Goal: Information Seeking & Learning: Understand process/instructions

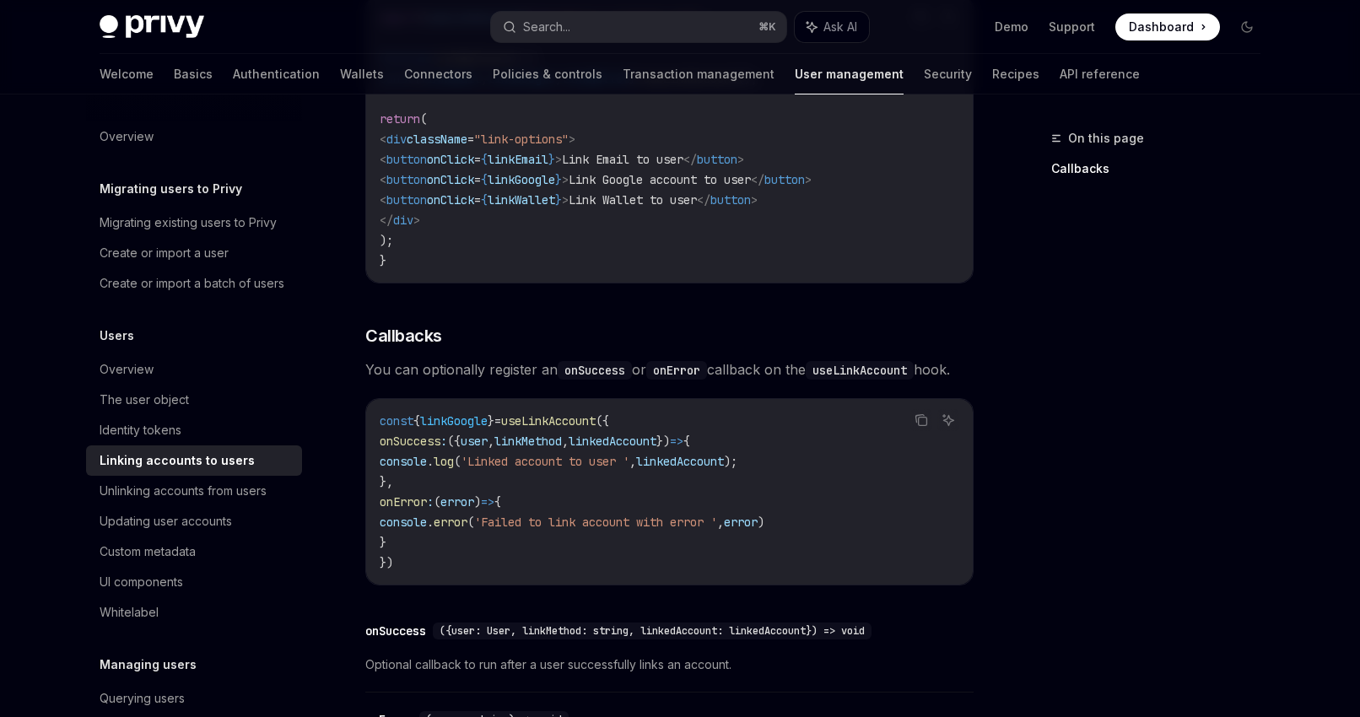
click at [1171, 32] on span "Dashboard" at bounding box center [1161, 27] width 65 height 17
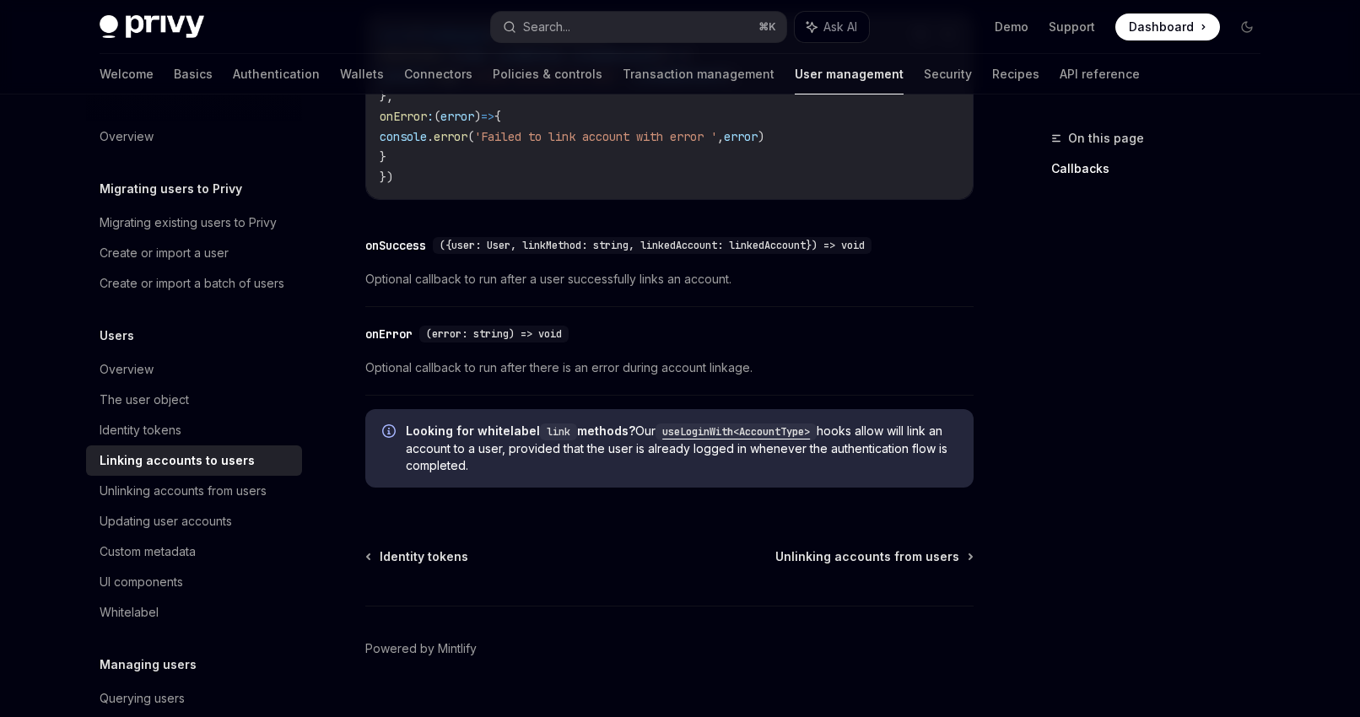
scroll to position [2023, 0]
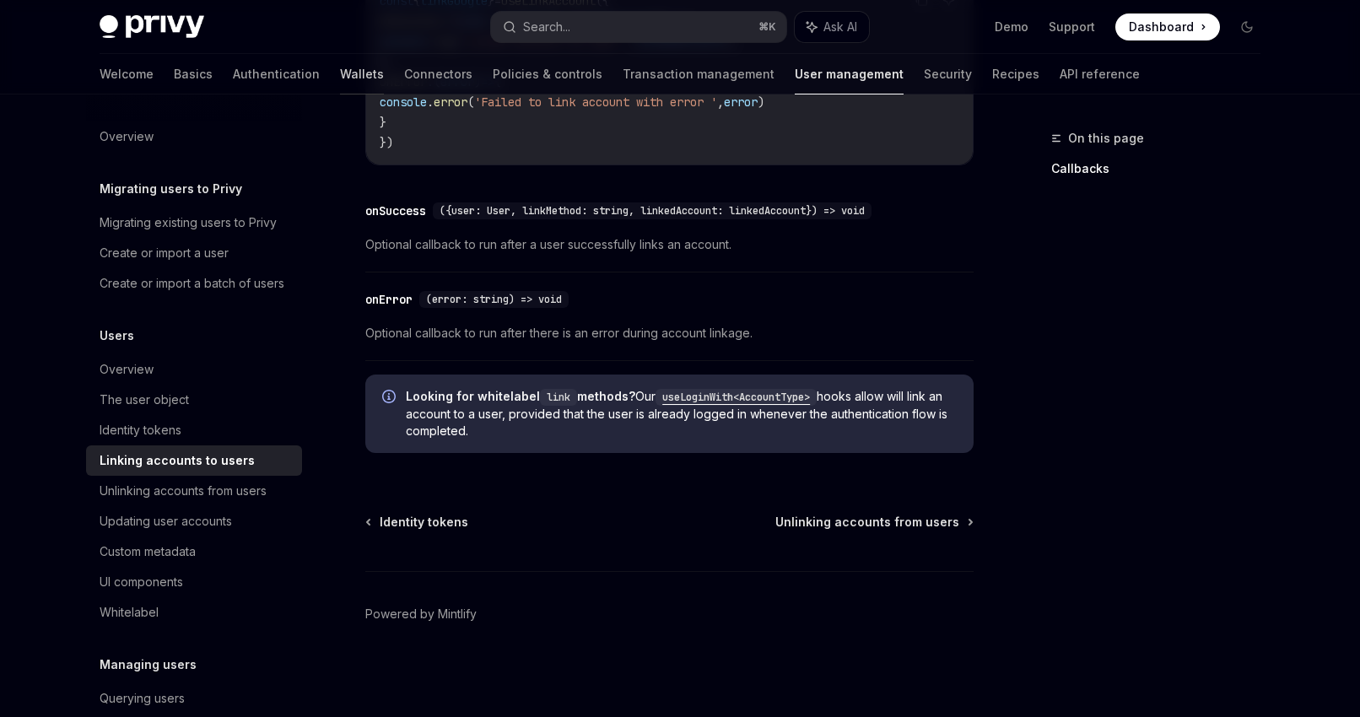
click at [340, 75] on link "Wallets" at bounding box center [362, 74] width 44 height 41
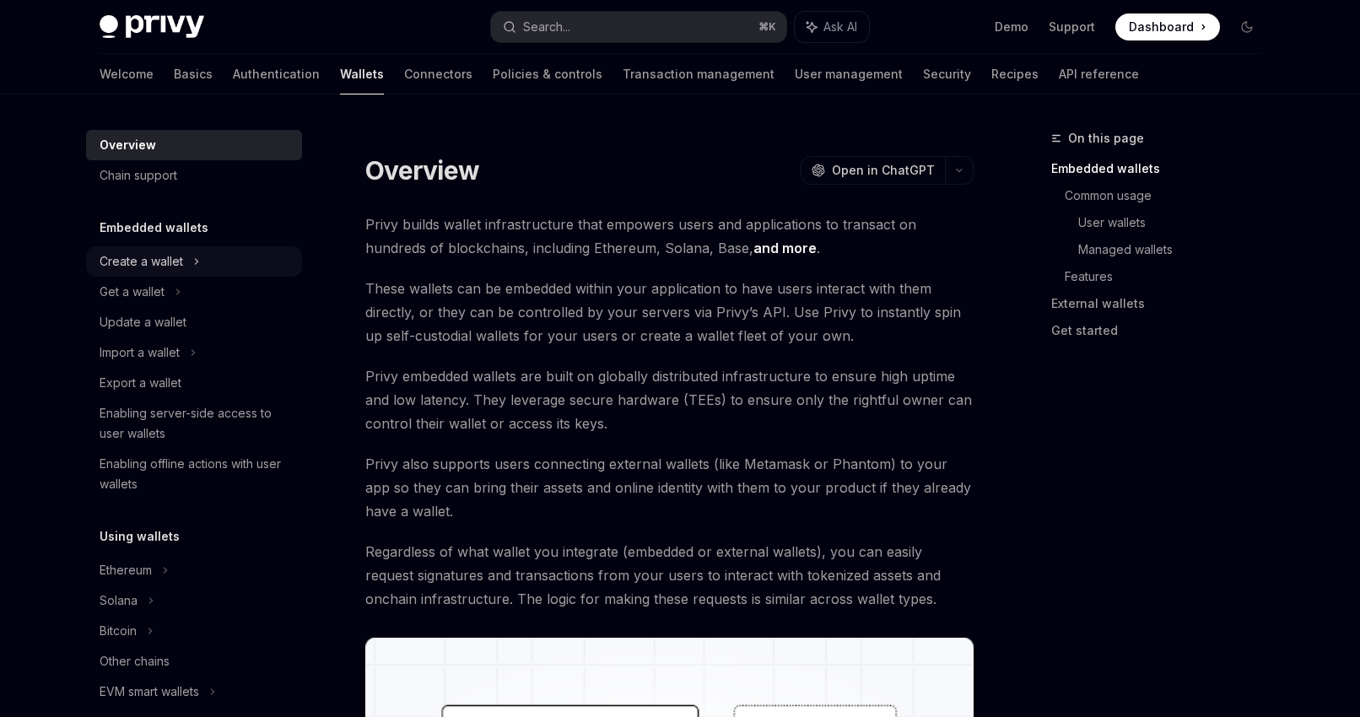
click at [204, 259] on div "Create a wallet" at bounding box center [194, 261] width 216 height 30
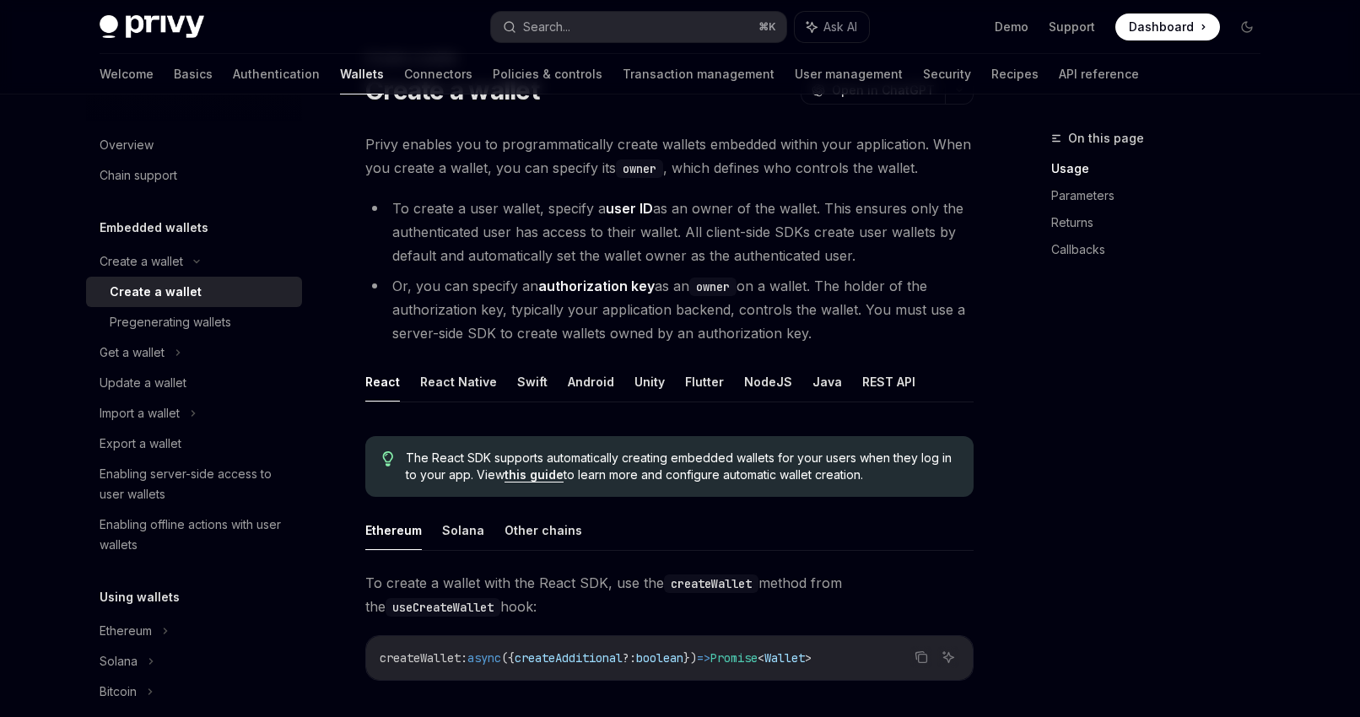
scroll to position [84, 0]
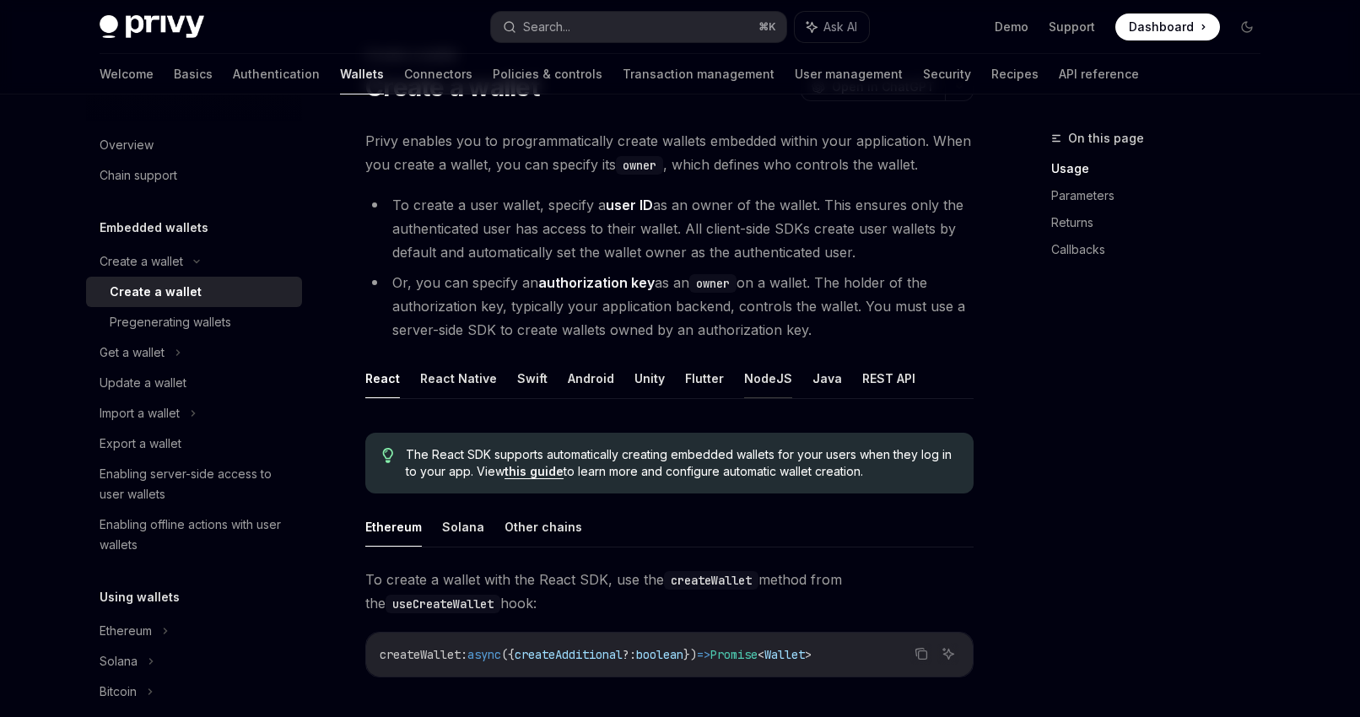
click at [775, 387] on button "NodeJS" at bounding box center [768, 379] width 48 height 40
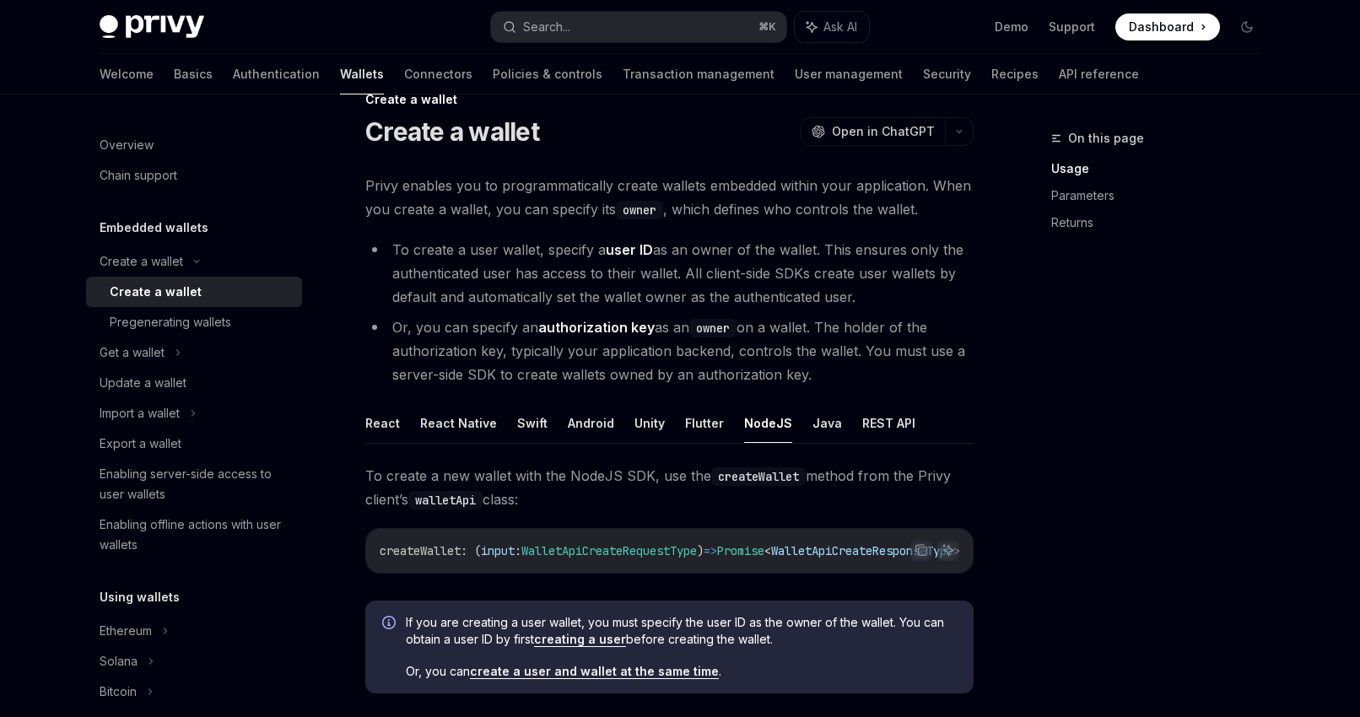
scroll to position [0, 78]
click at [174, 78] on link "Basics" at bounding box center [193, 74] width 39 height 41
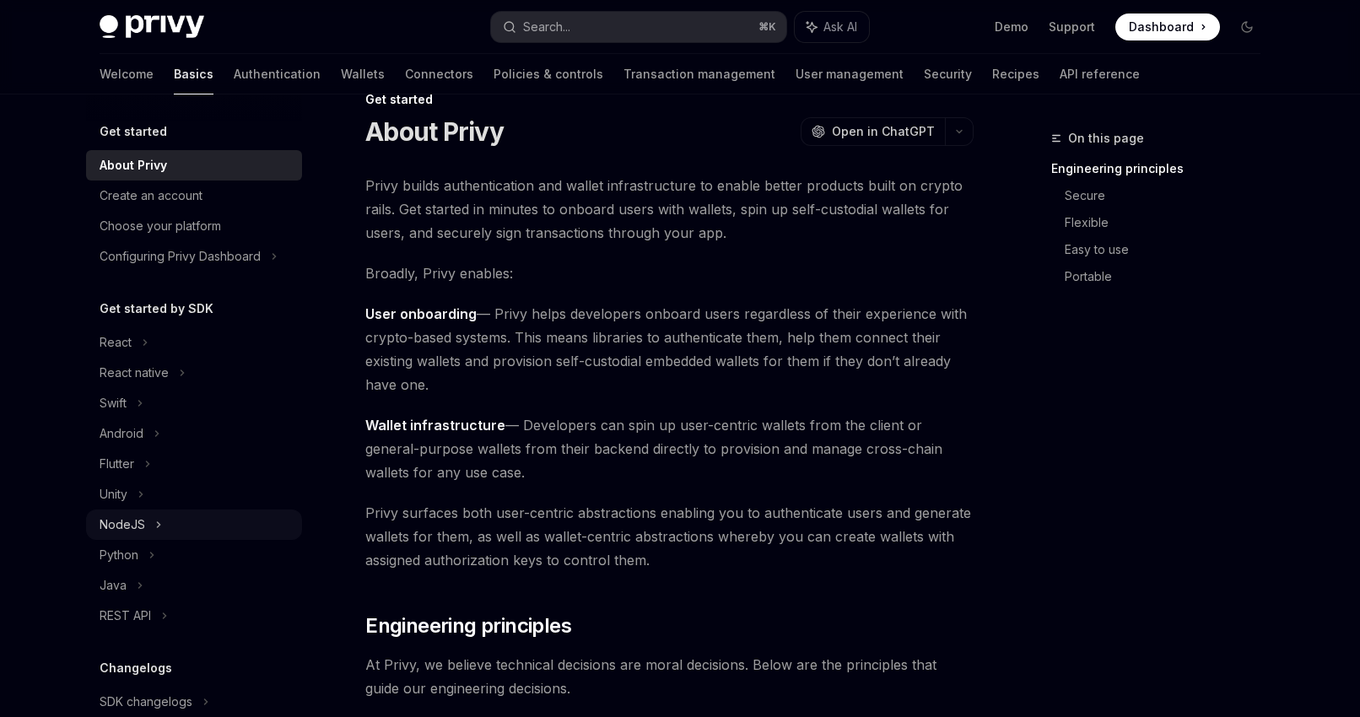
click at [160, 522] on icon at bounding box center [158, 525] width 7 height 20
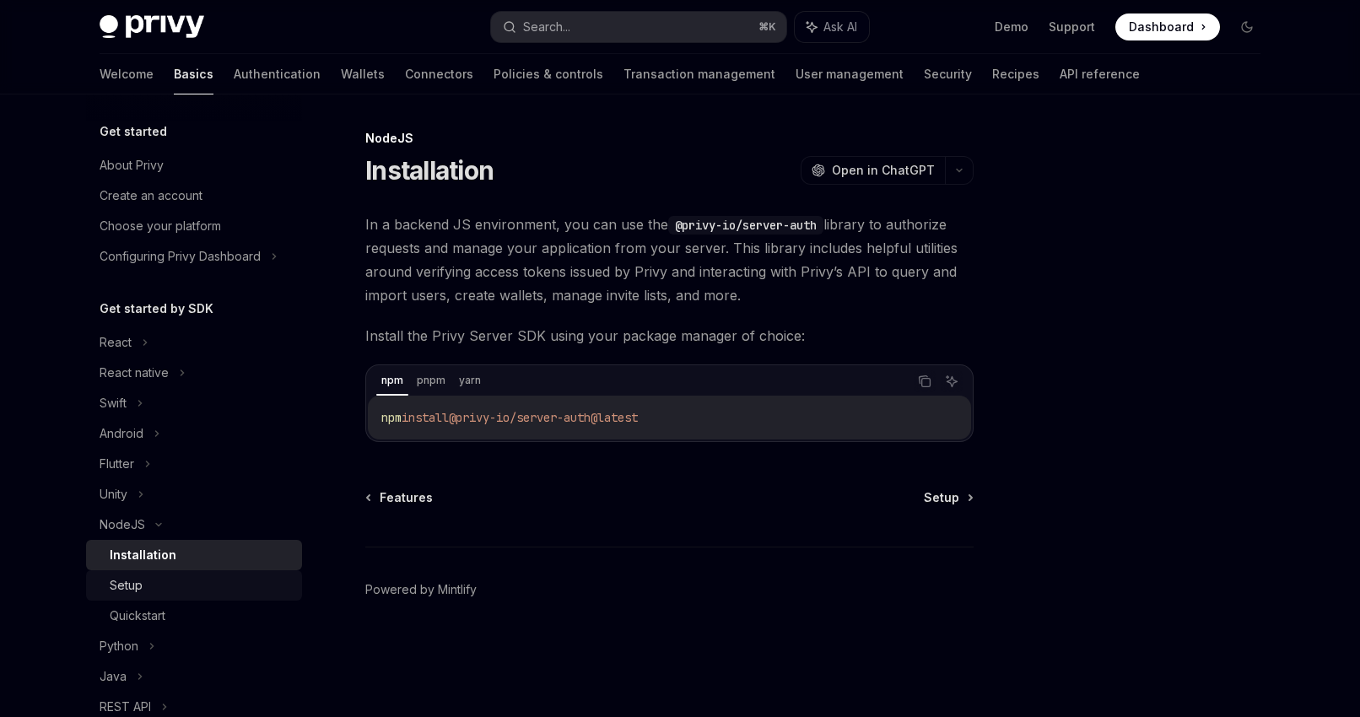
click at [159, 580] on div "Setup" at bounding box center [201, 586] width 182 height 20
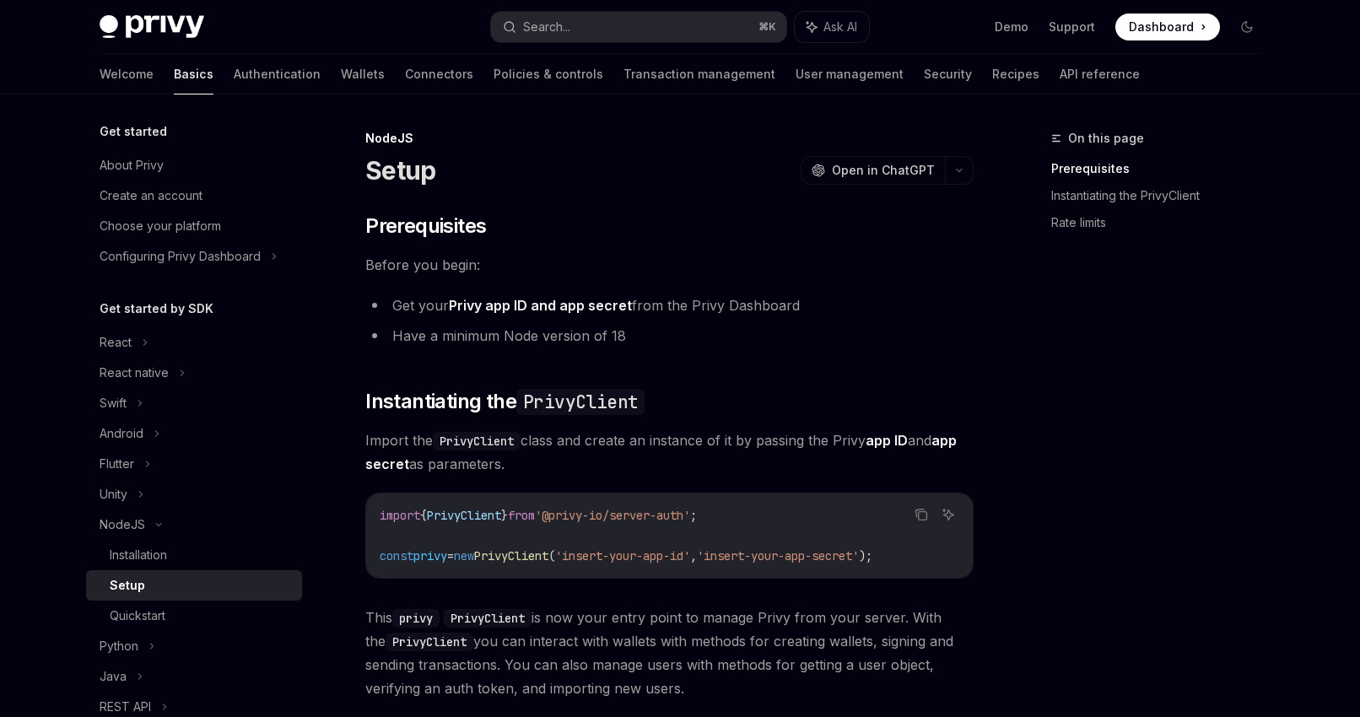
click at [166, 572] on link "Setup" at bounding box center [194, 585] width 216 height 30
click at [181, 552] on div "Installation" at bounding box center [201, 555] width 182 height 20
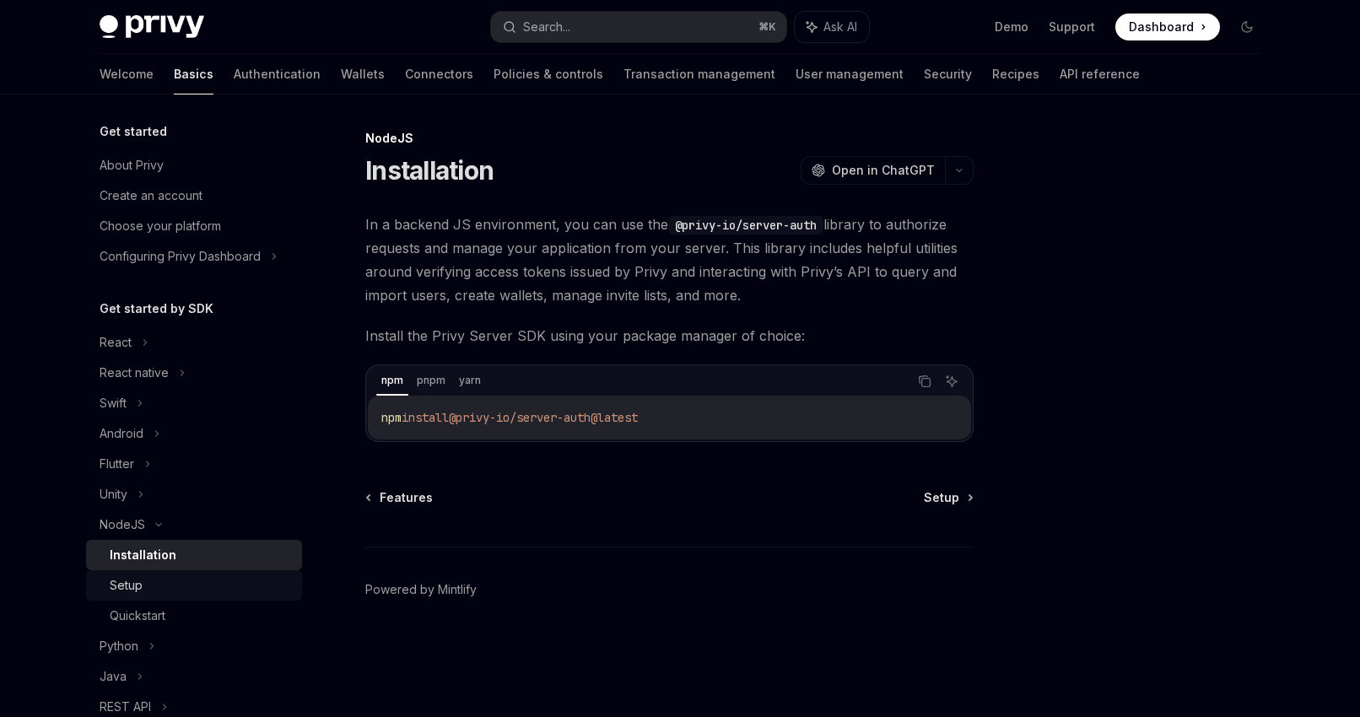
click at [143, 595] on div "Setup" at bounding box center [201, 586] width 182 height 20
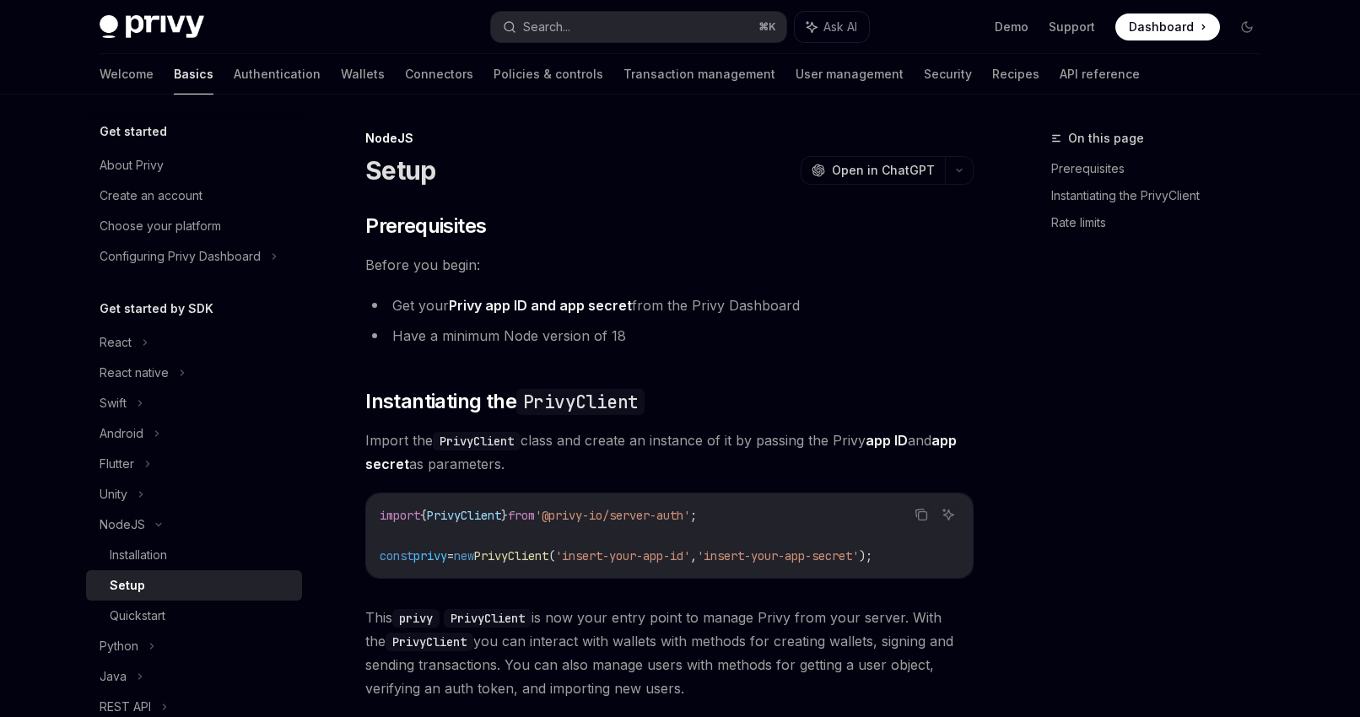
type textarea "*"
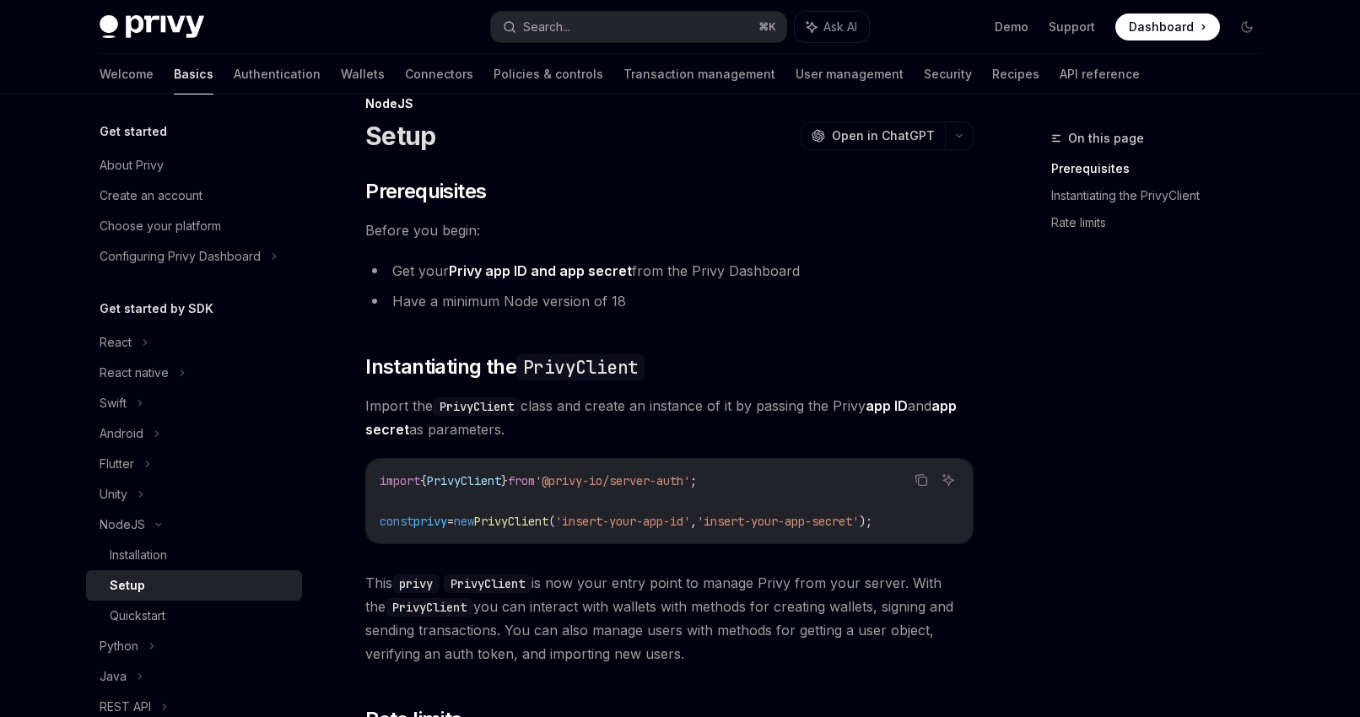
scroll to position [41, 0]
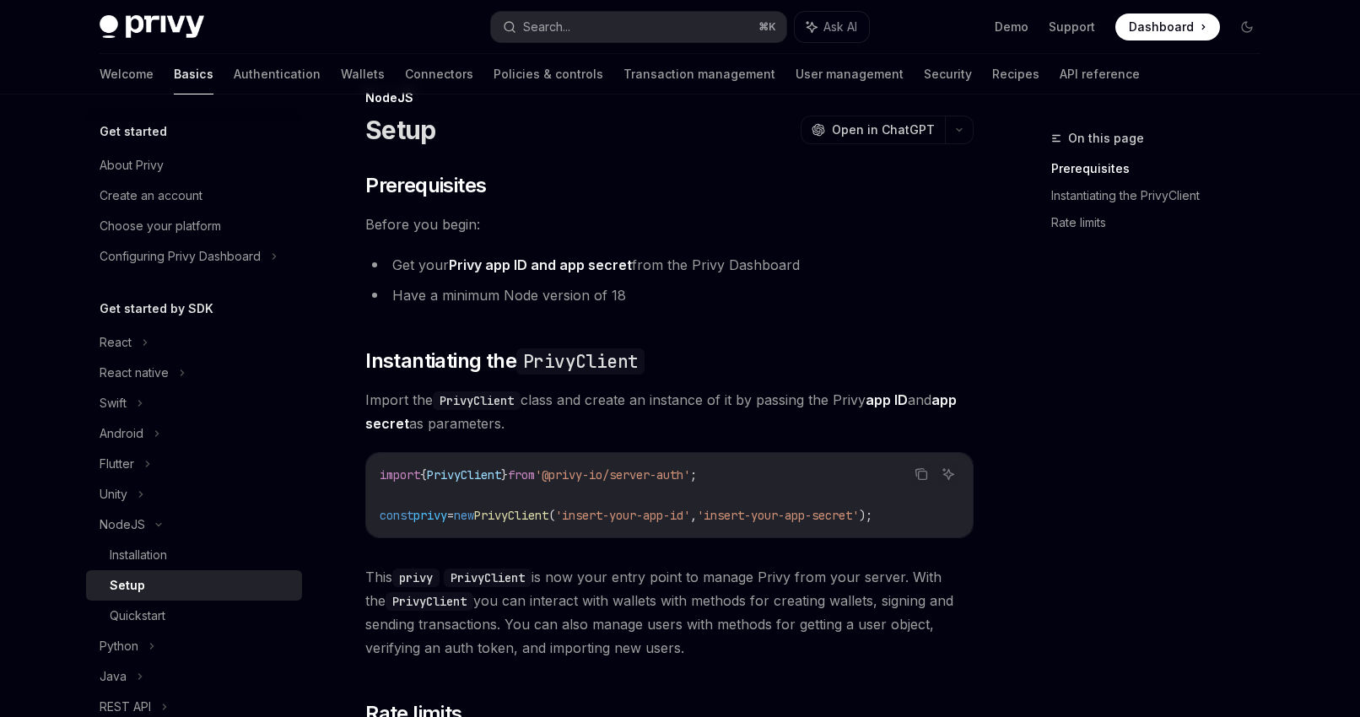
click at [570, 470] on span "'@privy-io/server-auth'" at bounding box center [612, 475] width 155 height 15
click at [447, 519] on span "privy" at bounding box center [431, 515] width 34 height 15
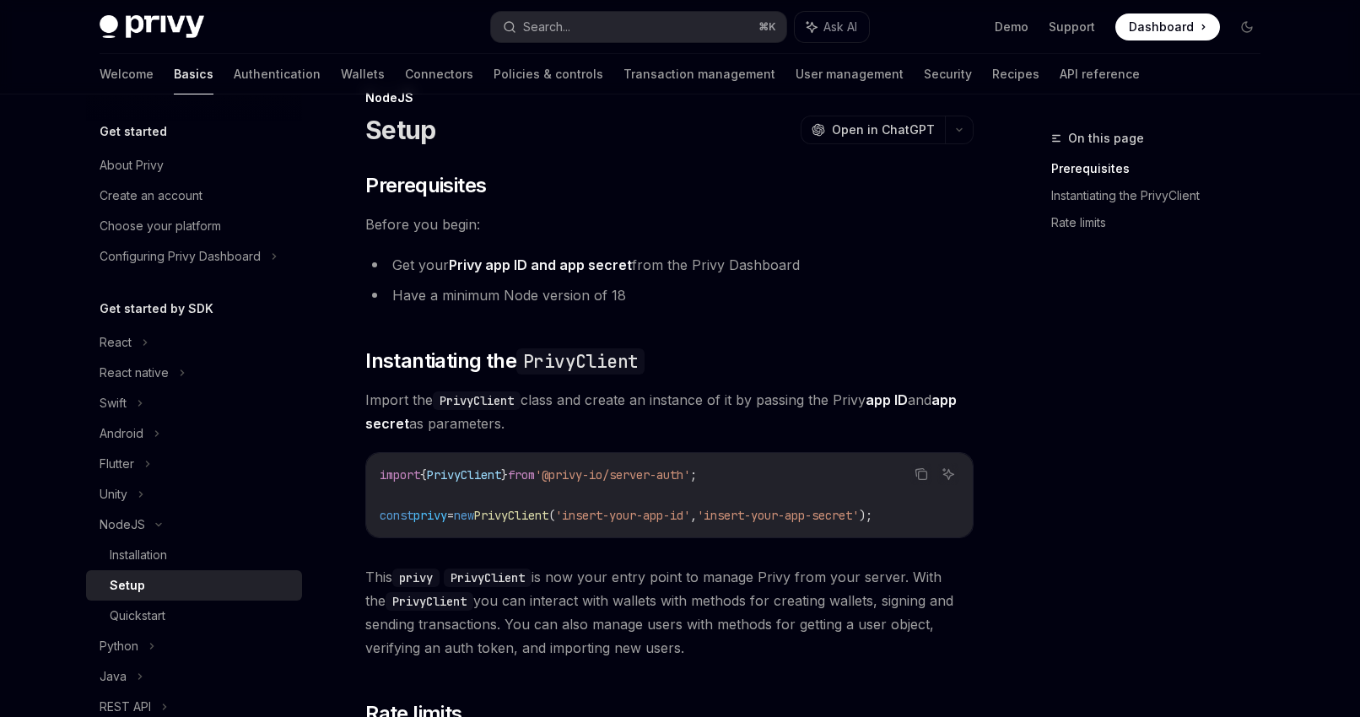
click at [445, 519] on span "privy" at bounding box center [431, 515] width 34 height 15
copy span "privy"
click at [911, 469] on button "Copy the contents from the code block" at bounding box center [922, 474] width 22 height 22
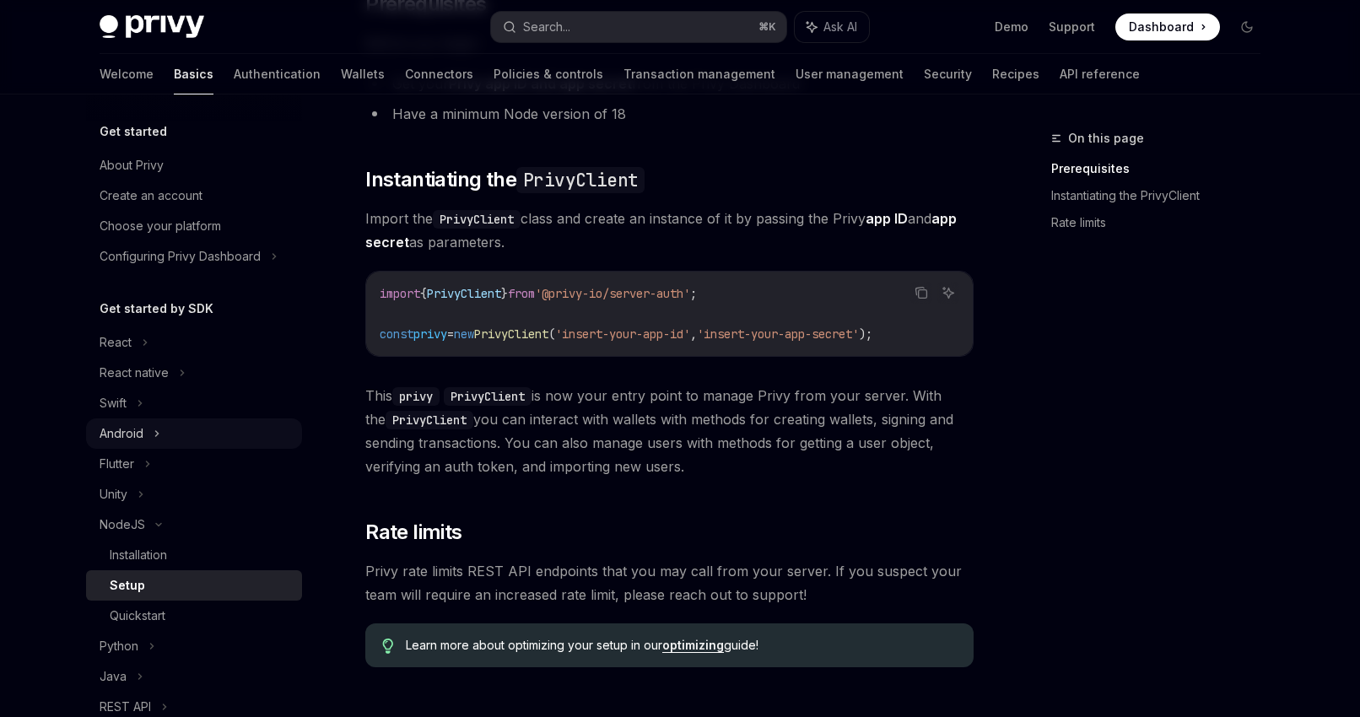
scroll to position [112, 0]
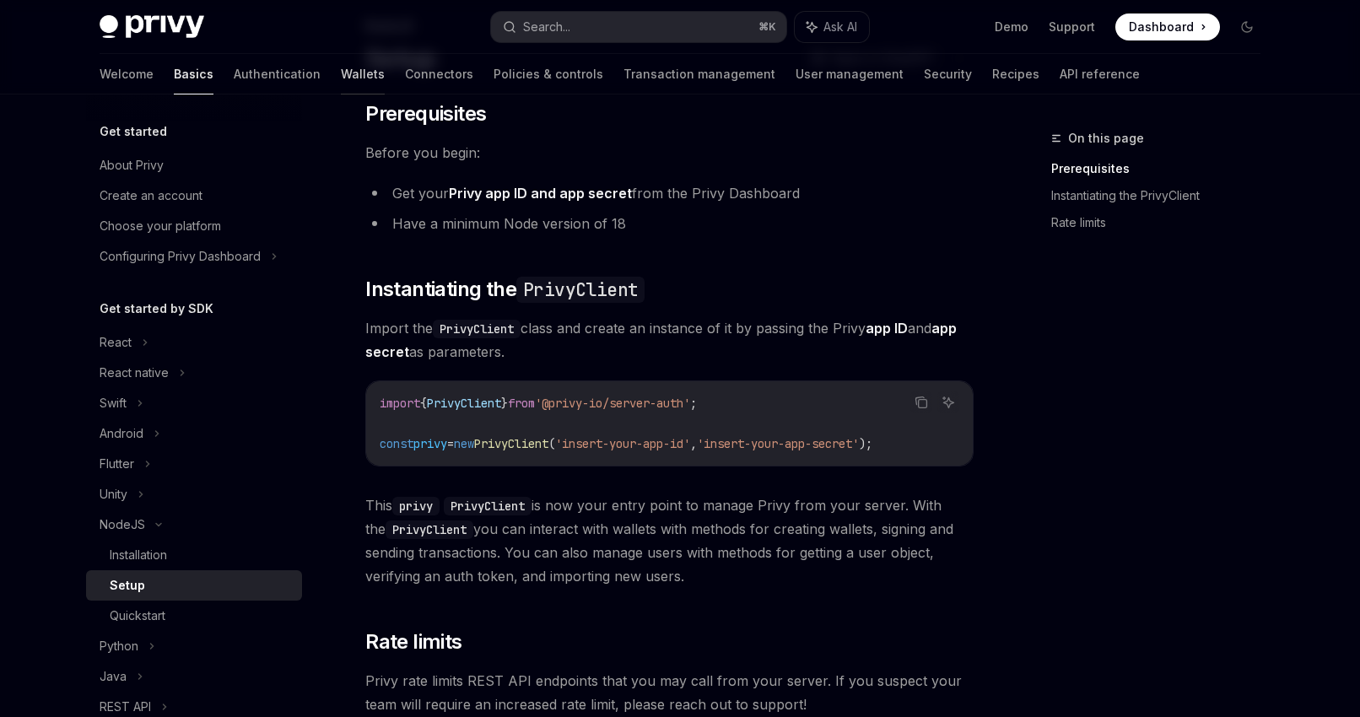
click at [341, 81] on link "Wallets" at bounding box center [363, 74] width 44 height 41
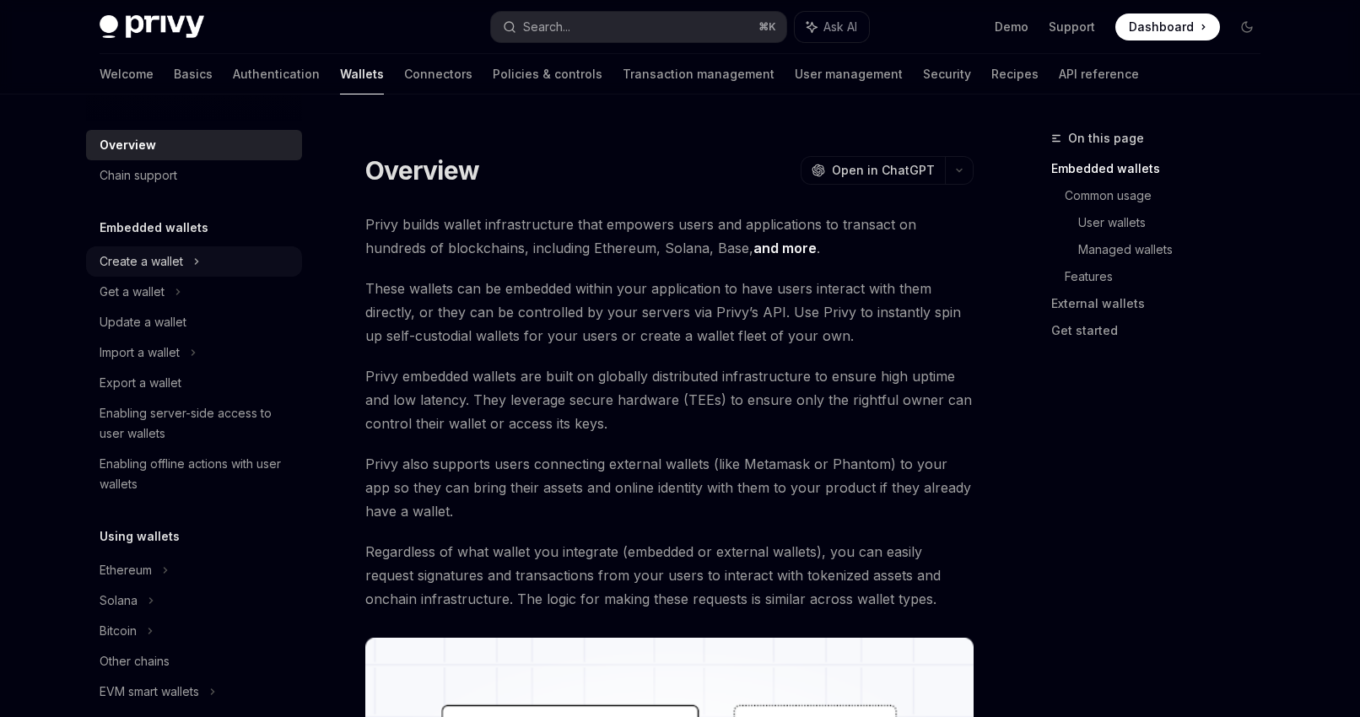
click at [199, 262] on div "Create a wallet" at bounding box center [194, 261] width 216 height 30
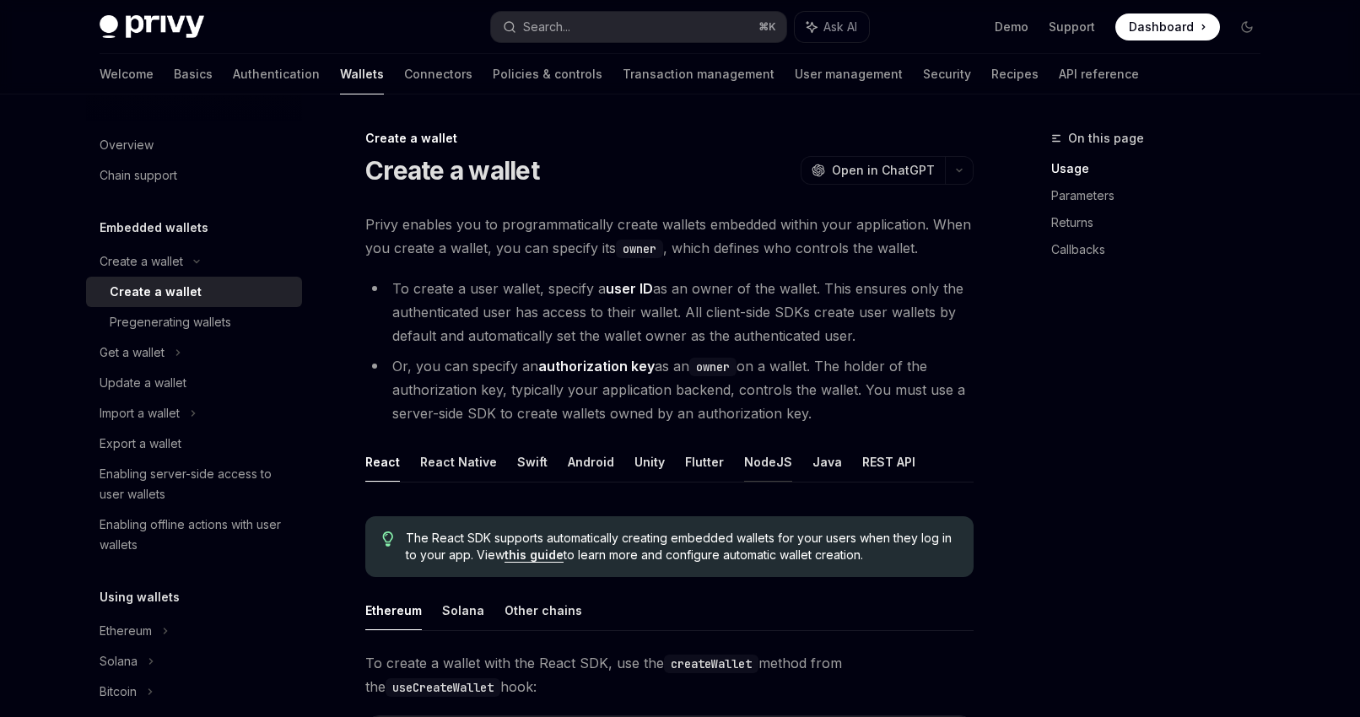
click at [771, 461] on button "NodeJS" at bounding box center [768, 462] width 48 height 40
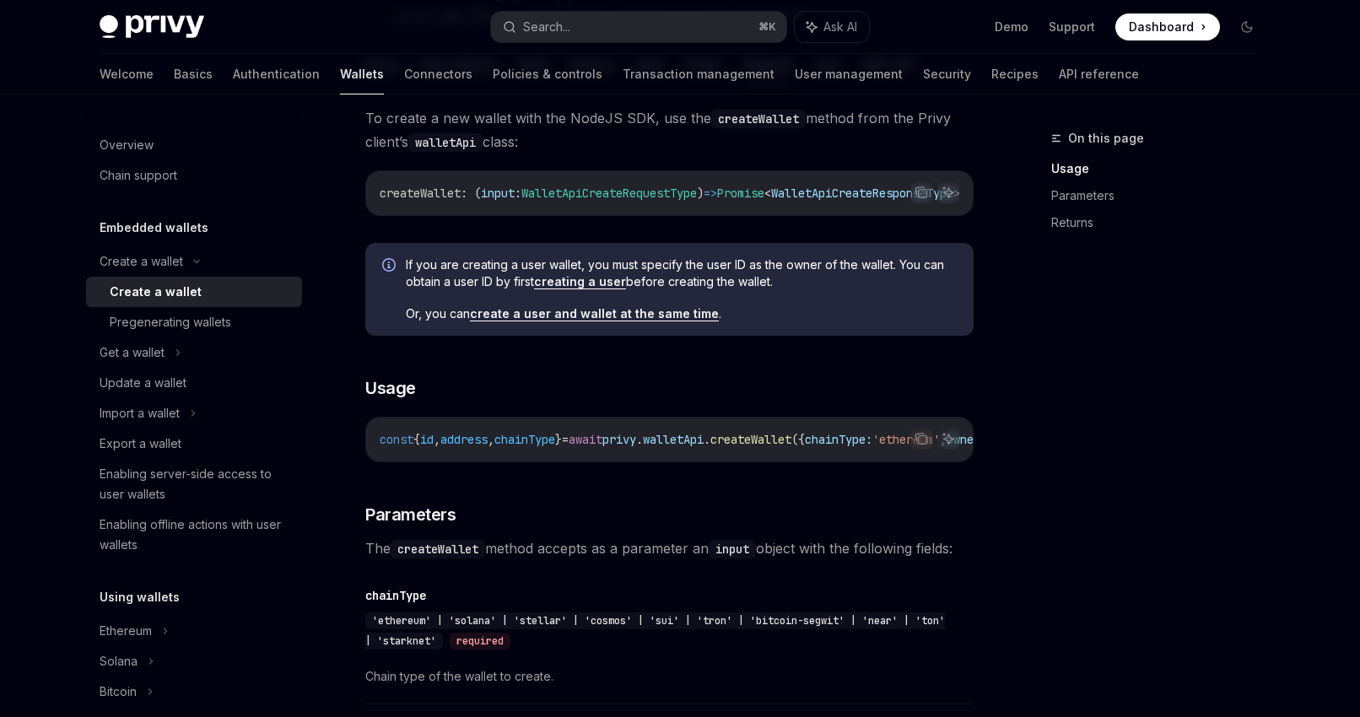
scroll to position [395, 0]
click at [495, 447] on span "," at bounding box center [491, 441] width 7 height 15
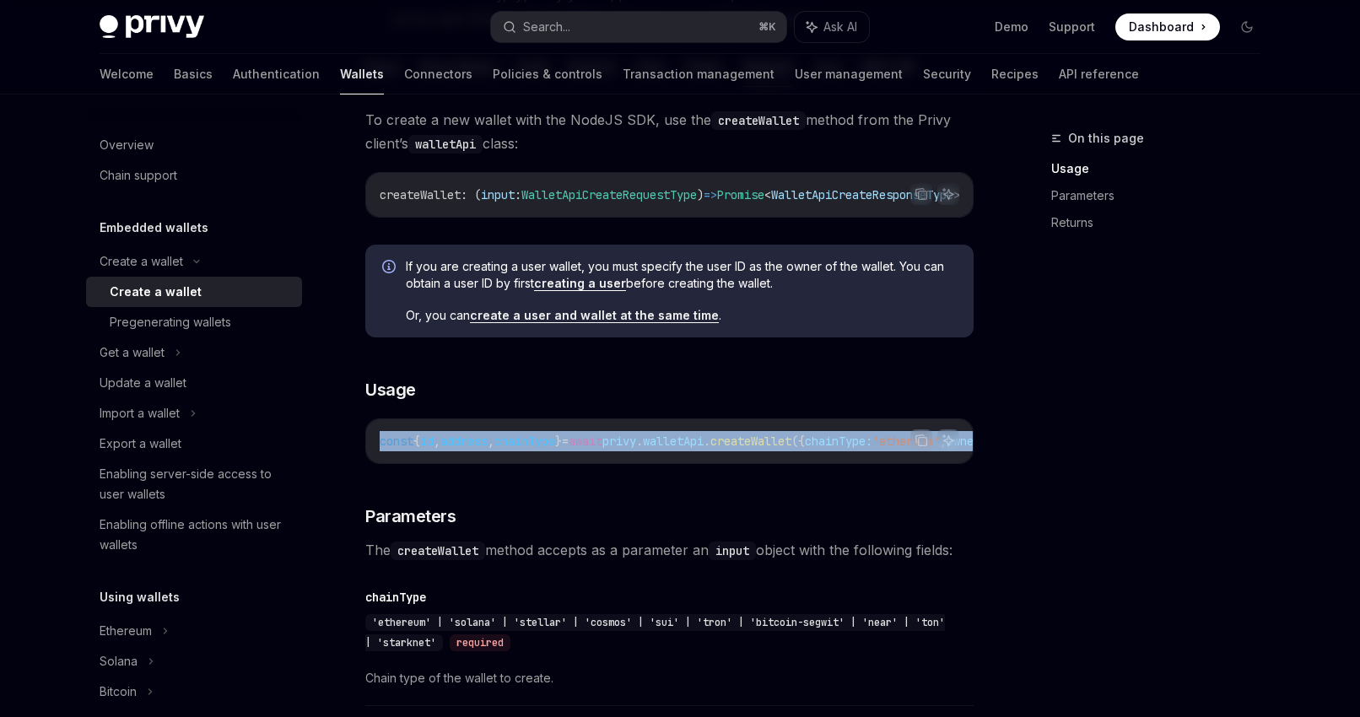
click at [495, 447] on span "," at bounding box center [491, 441] width 7 height 15
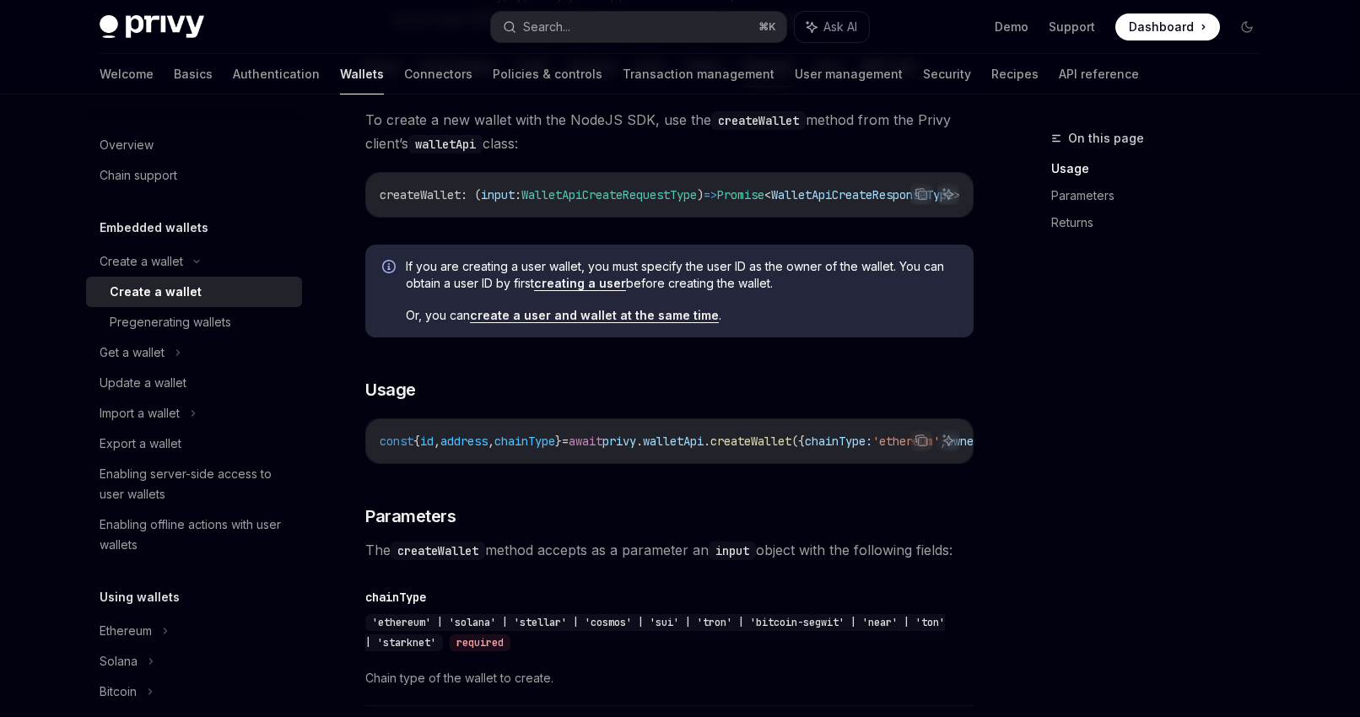
click at [704, 443] on span "walletApi" at bounding box center [673, 441] width 61 height 15
click at [792, 444] on span "createWallet" at bounding box center [751, 441] width 81 height 15
copy span "walletApi . createWallet"
drag, startPoint x: 593, startPoint y: 451, endPoint x: 374, endPoint y: 451, distance: 219.4
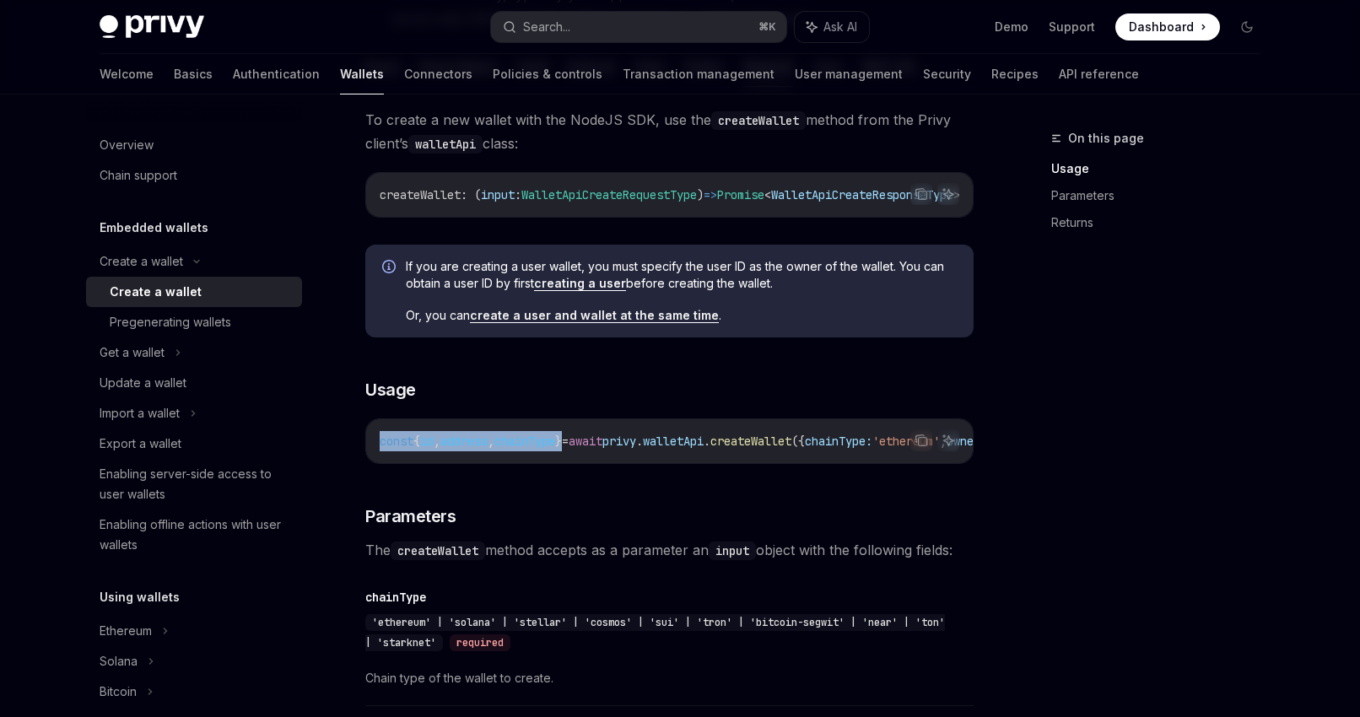
click at [374, 451] on div "const { id , address , chainType } = await privy . walletApi . createWallet ({ …" at bounding box center [669, 441] width 607 height 44
copy span "const { id , address , chainType }"
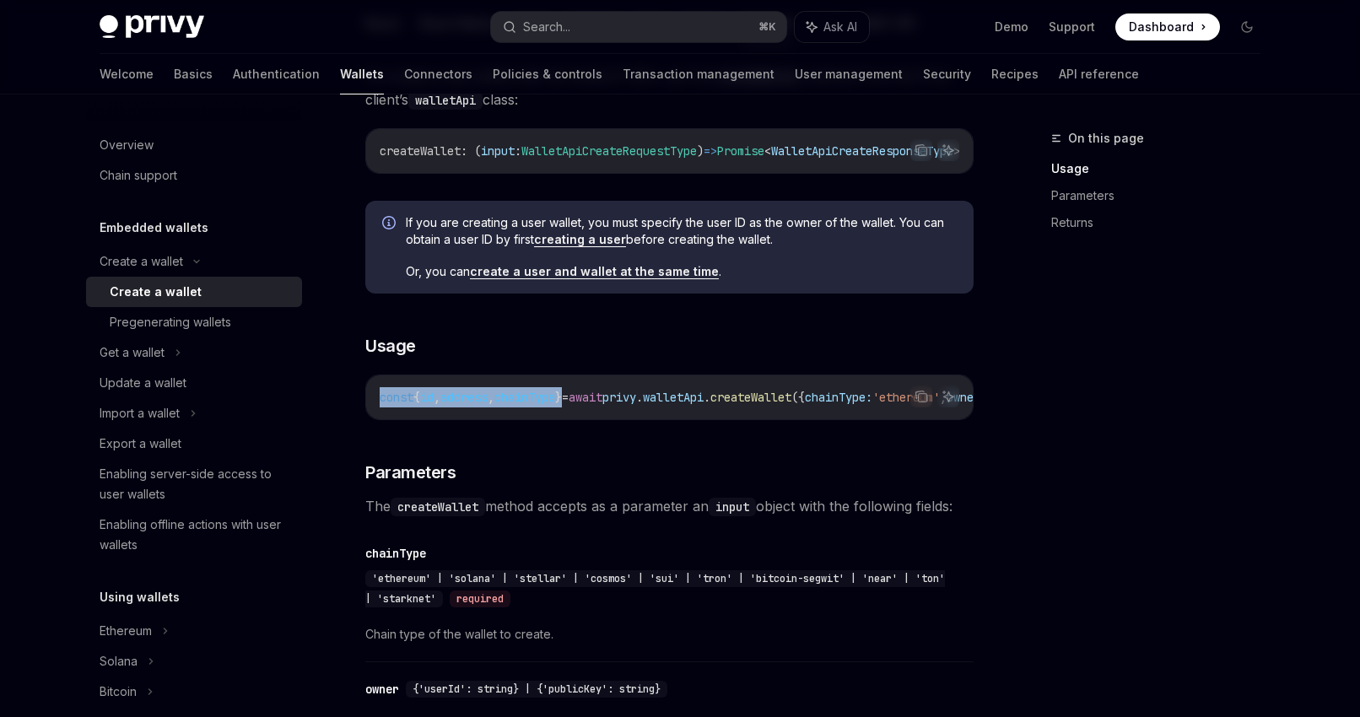
scroll to position [0, 362]
drag, startPoint x: 508, startPoint y: 405, endPoint x: 667, endPoint y: 404, distance: 158.7
click at [667, 404] on span "const { id , address , chainType } = await privy . walletApi . createWallet ({ …" at bounding box center [530, 397] width 803 height 15
copy span "chainType: 'ethereum' ,"
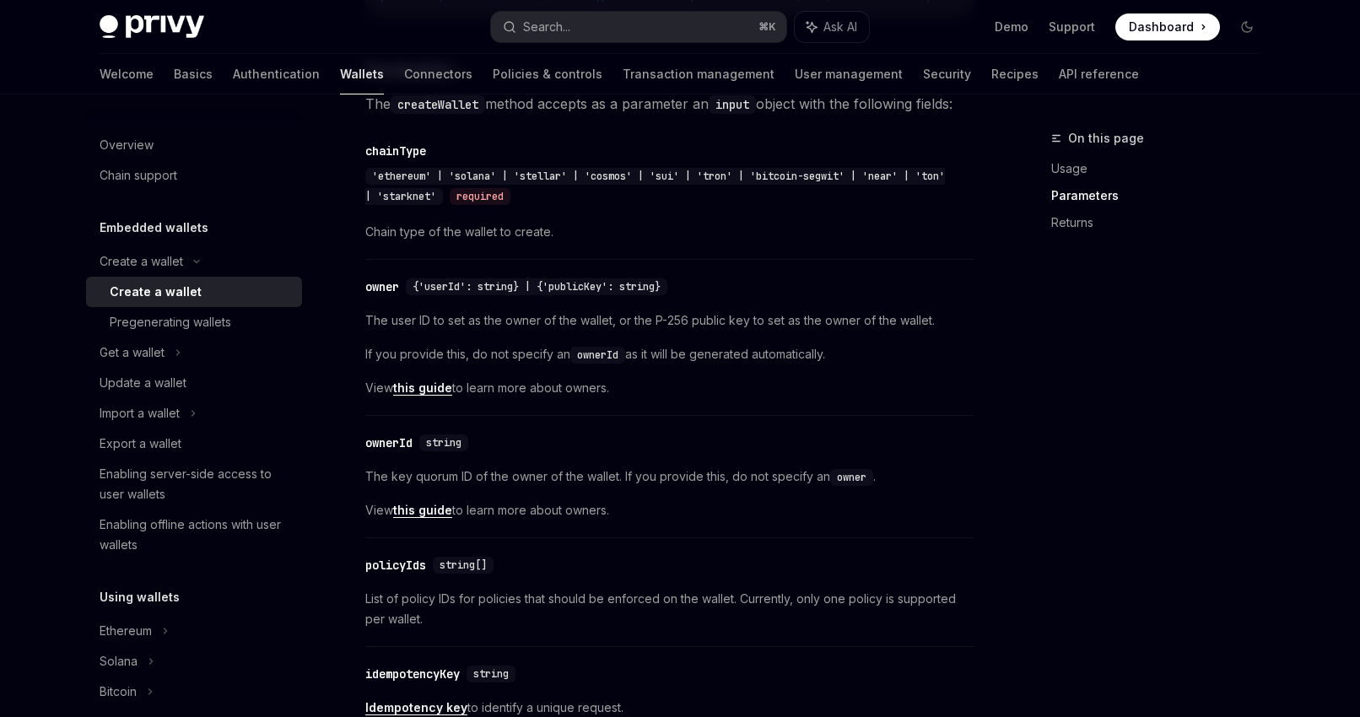
scroll to position [843, 0]
click at [387, 450] on div "ownerId" at bounding box center [388, 441] width 47 height 17
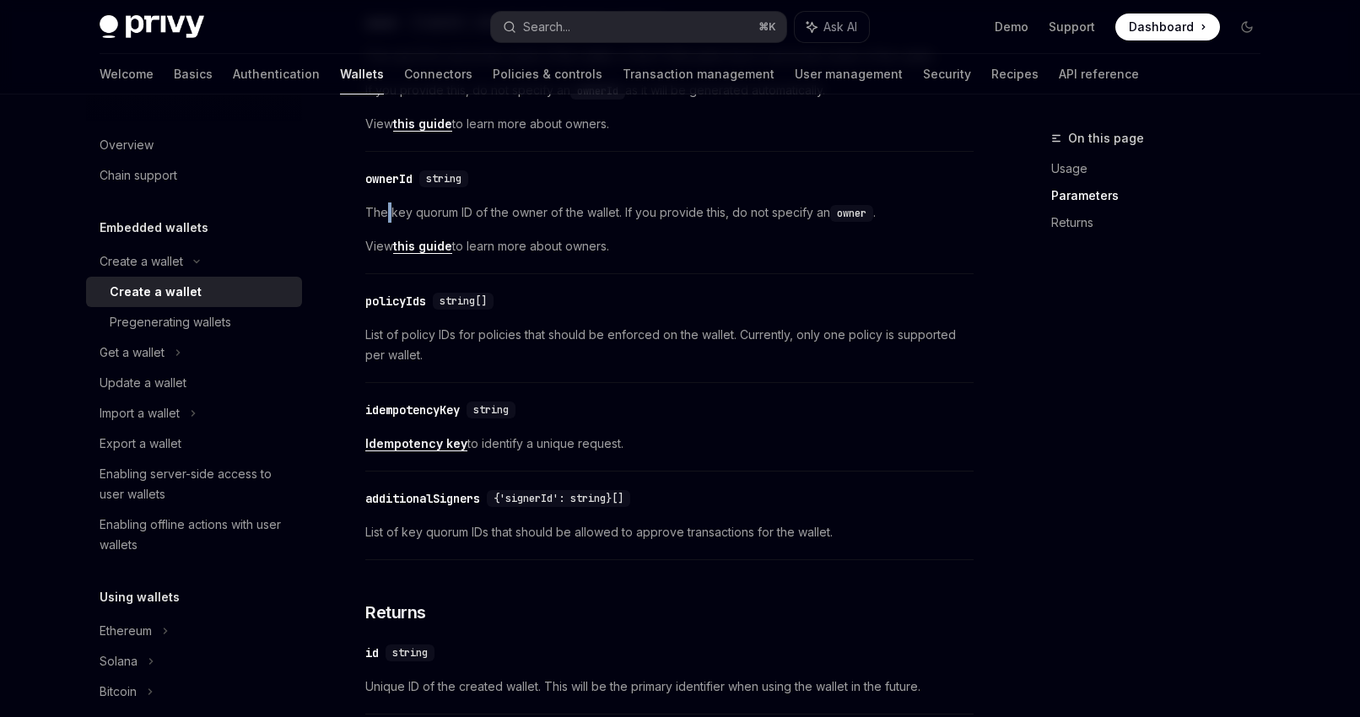
click at [387, 454] on div "To create a new wallet with the NodeJS SDK, use the createWallet method from th…" at bounding box center [669, 356] width 608 height 1919
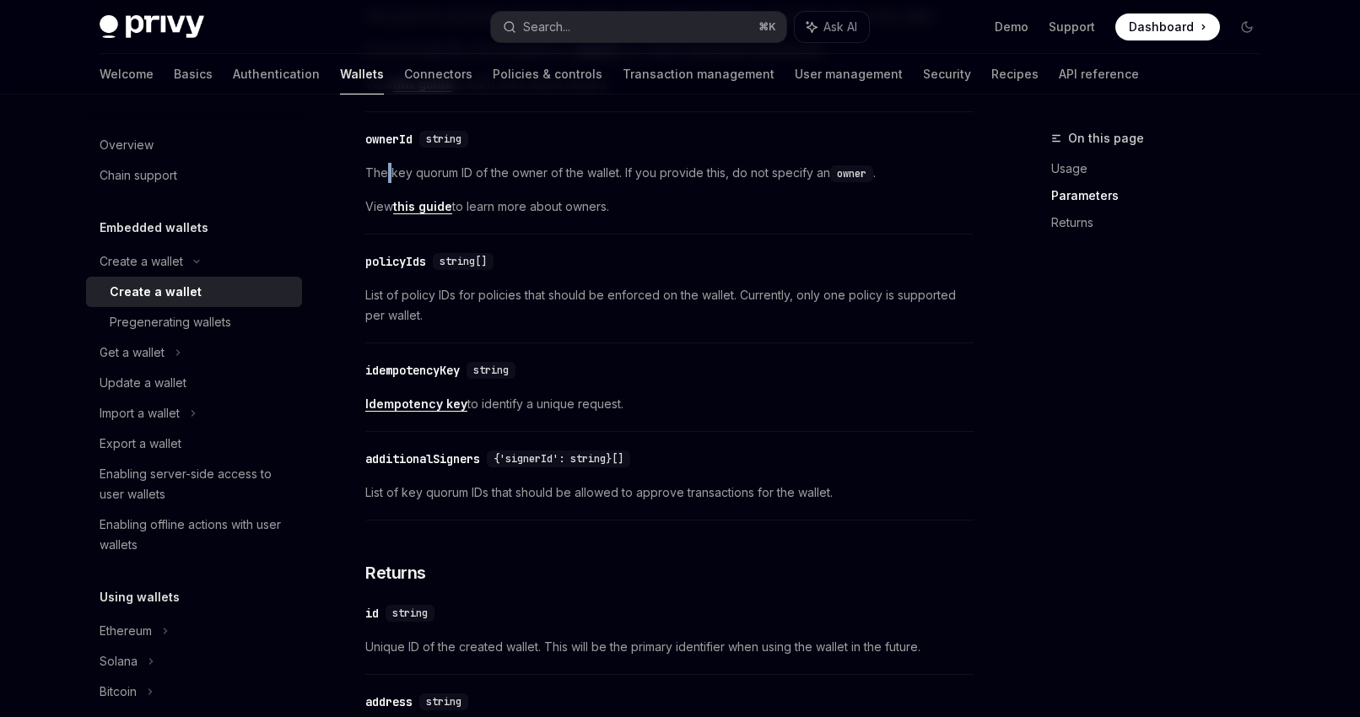
scroll to position [1176, 0]
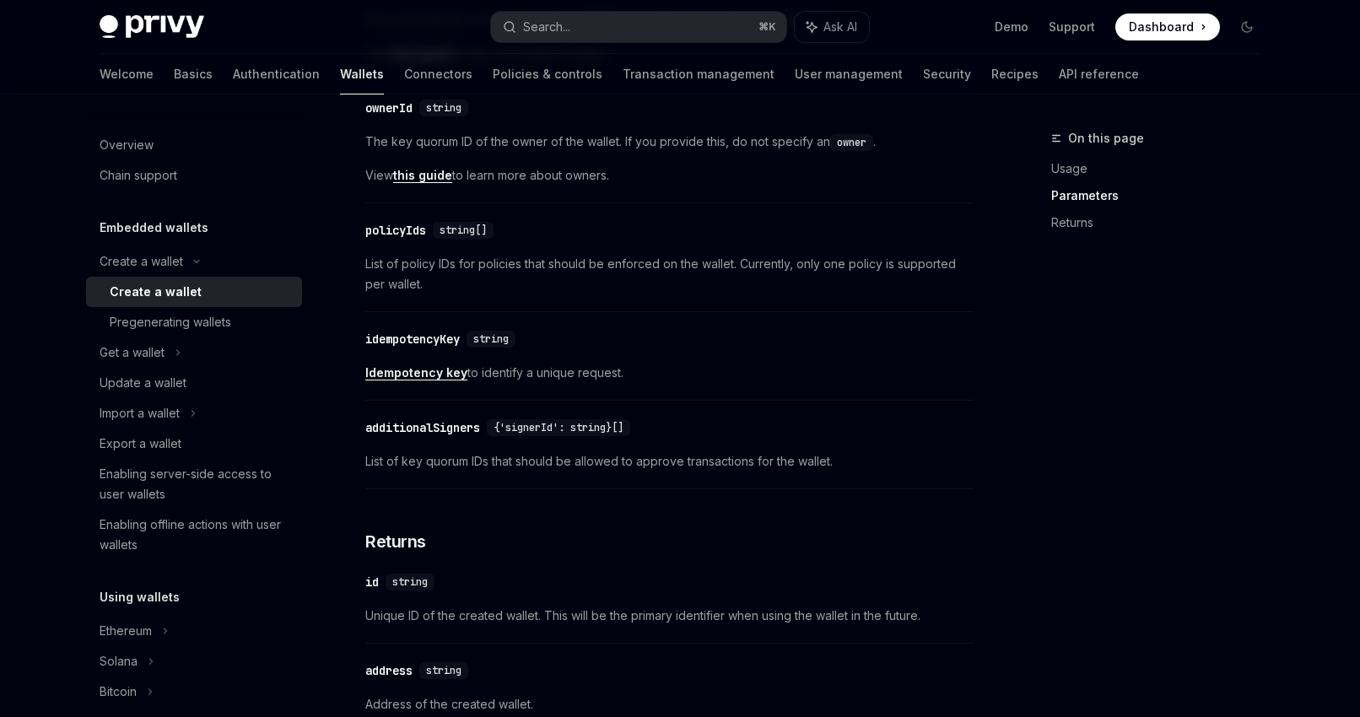
click at [424, 348] on div "idempotencyKey" at bounding box center [412, 339] width 95 height 17
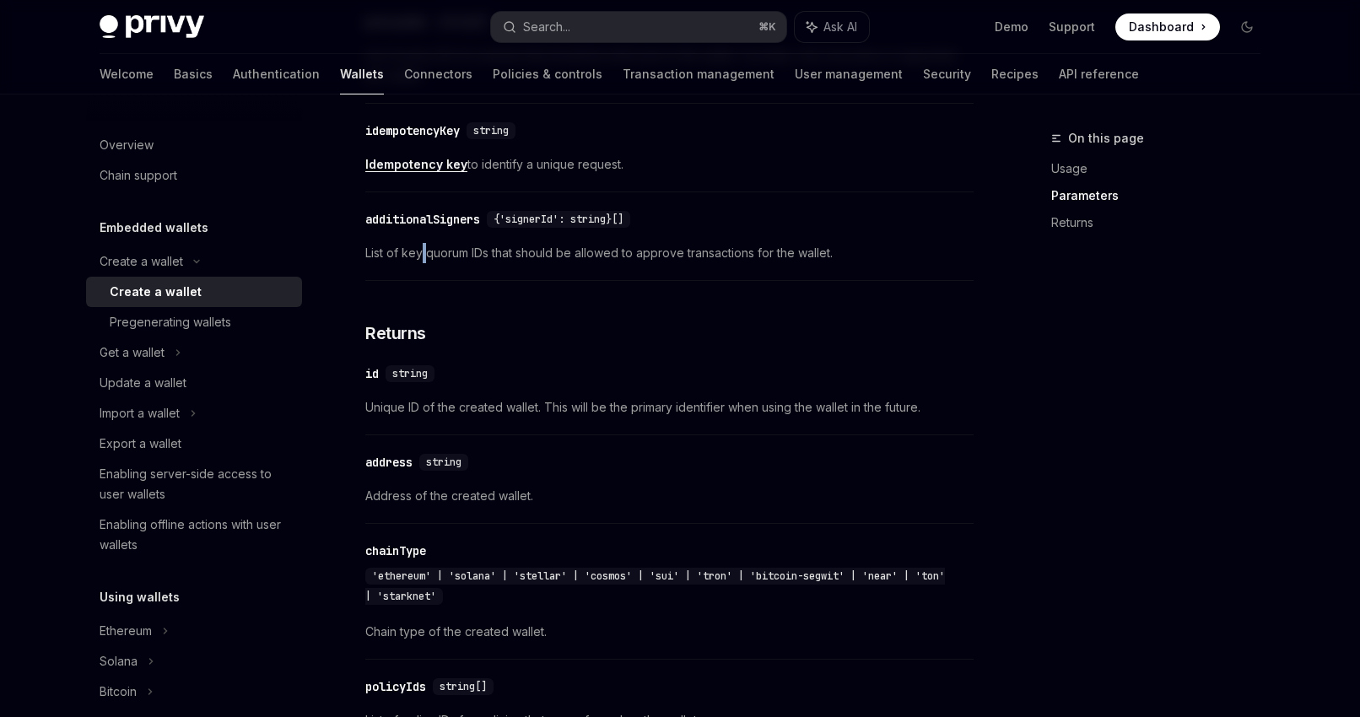
click at [424, 349] on div "To create a new wallet with the NodeJS SDK, use the createWallet method from th…" at bounding box center [669, 77] width 608 height 1919
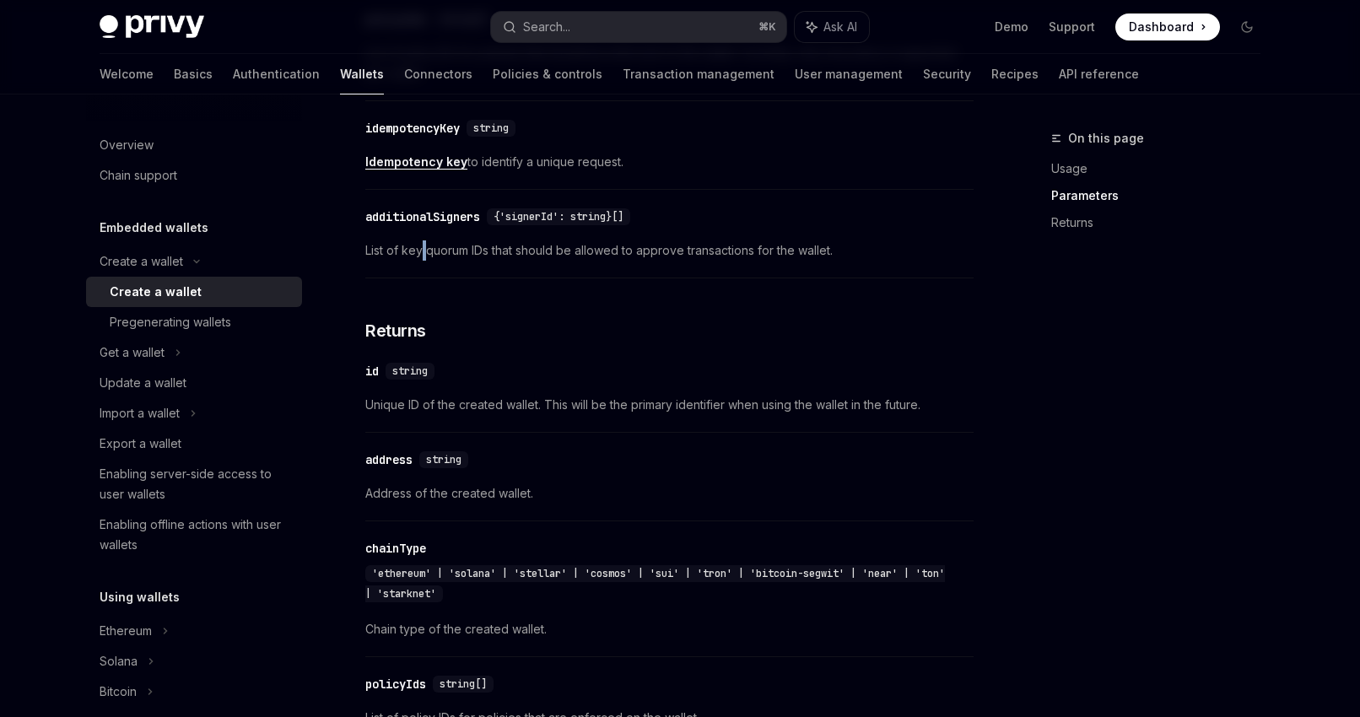
scroll to position [1408, 0]
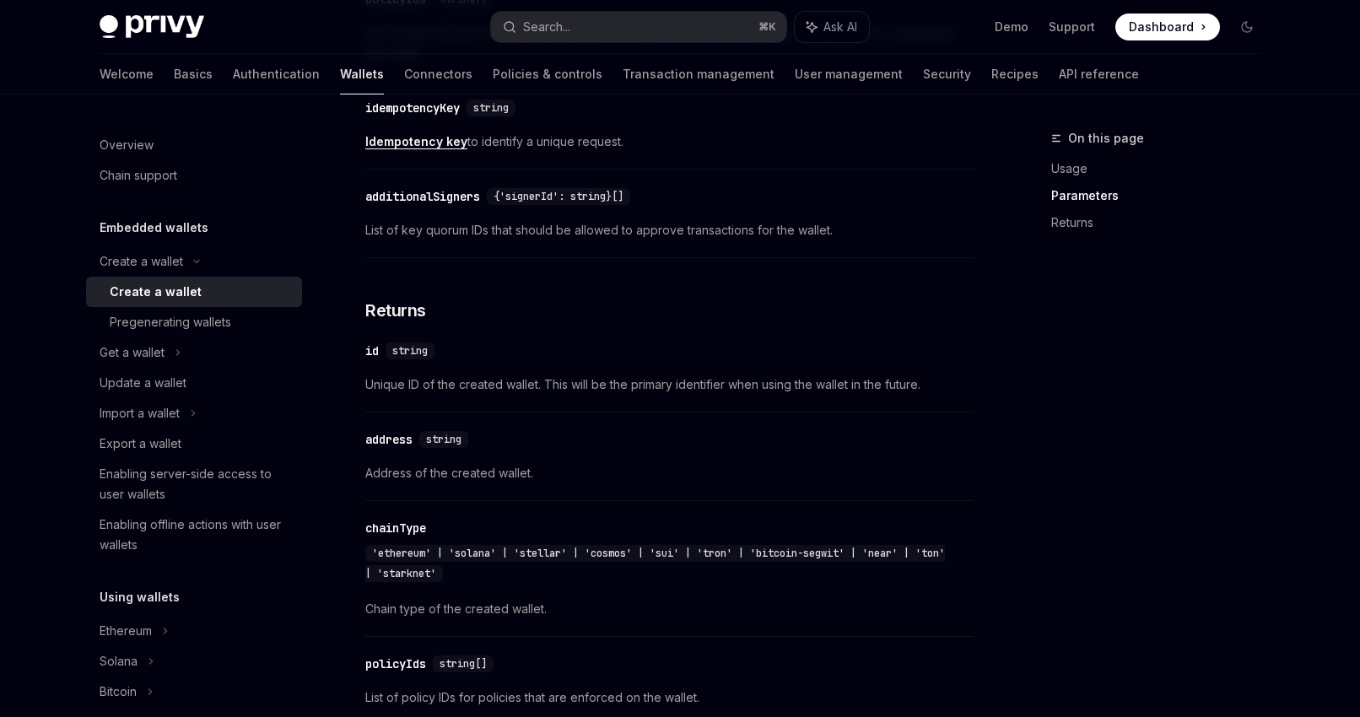
click at [406, 116] on div "idempotencyKey" at bounding box center [412, 108] width 95 height 17
drag, startPoint x: 464, startPoint y: 123, endPoint x: 367, endPoint y: 123, distance: 97.0
click at [367, 116] on div "idempotencyKey" at bounding box center [412, 108] width 95 height 17
copy div "idempotencyKey"
click at [193, 345] on div "Get a wallet" at bounding box center [194, 353] width 216 height 30
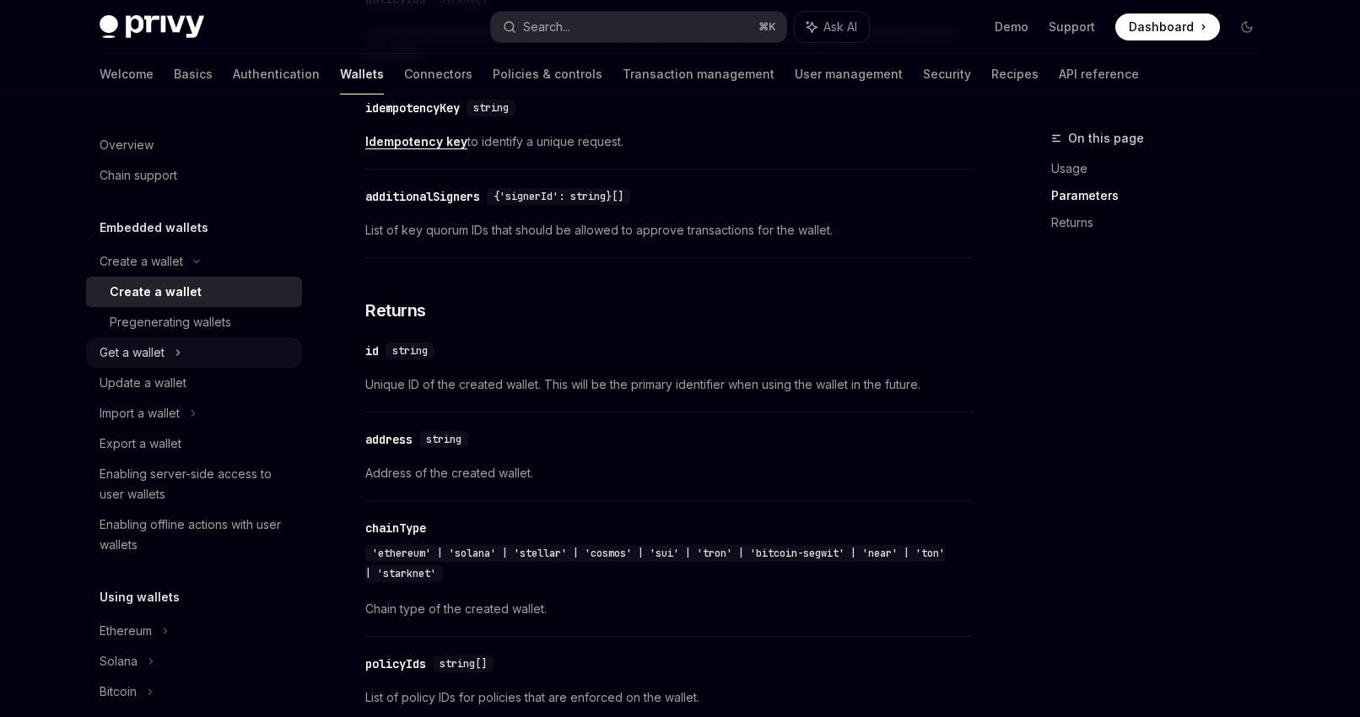
type textarea "*"
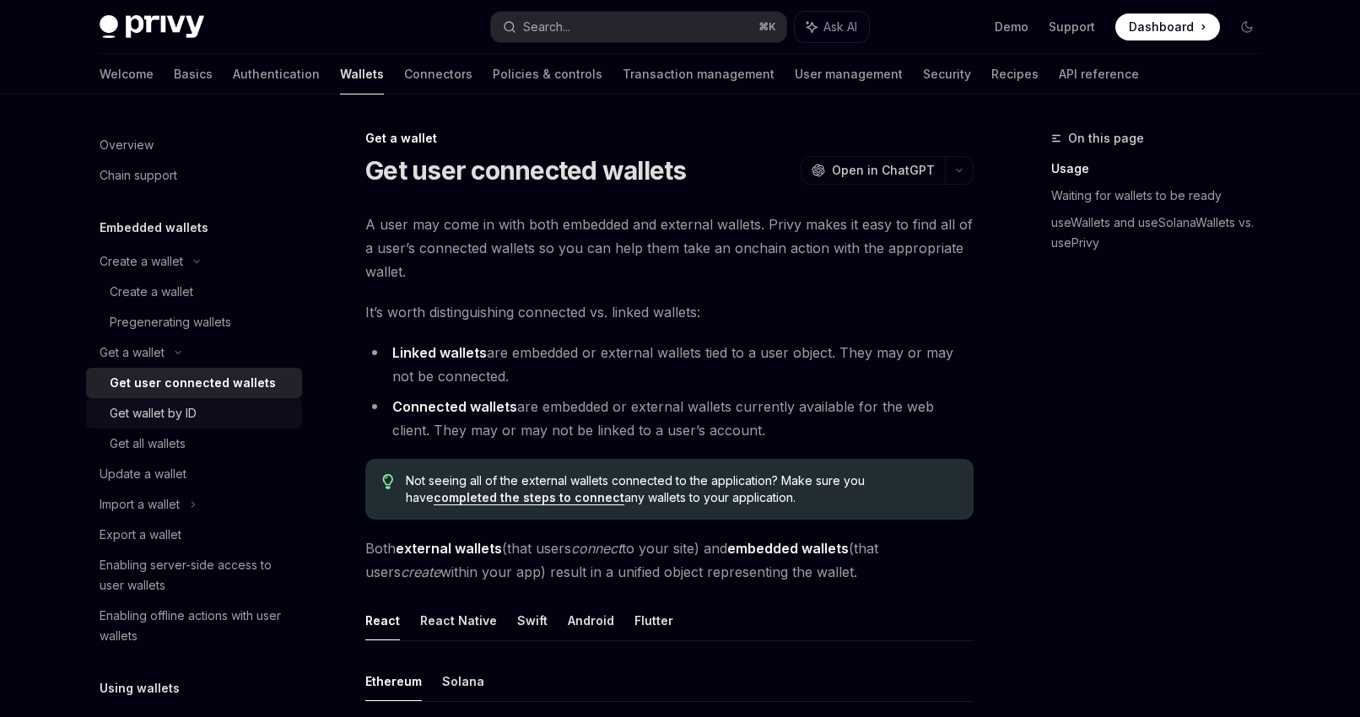
click at [220, 419] on div "Get wallet by ID" at bounding box center [201, 413] width 182 height 20
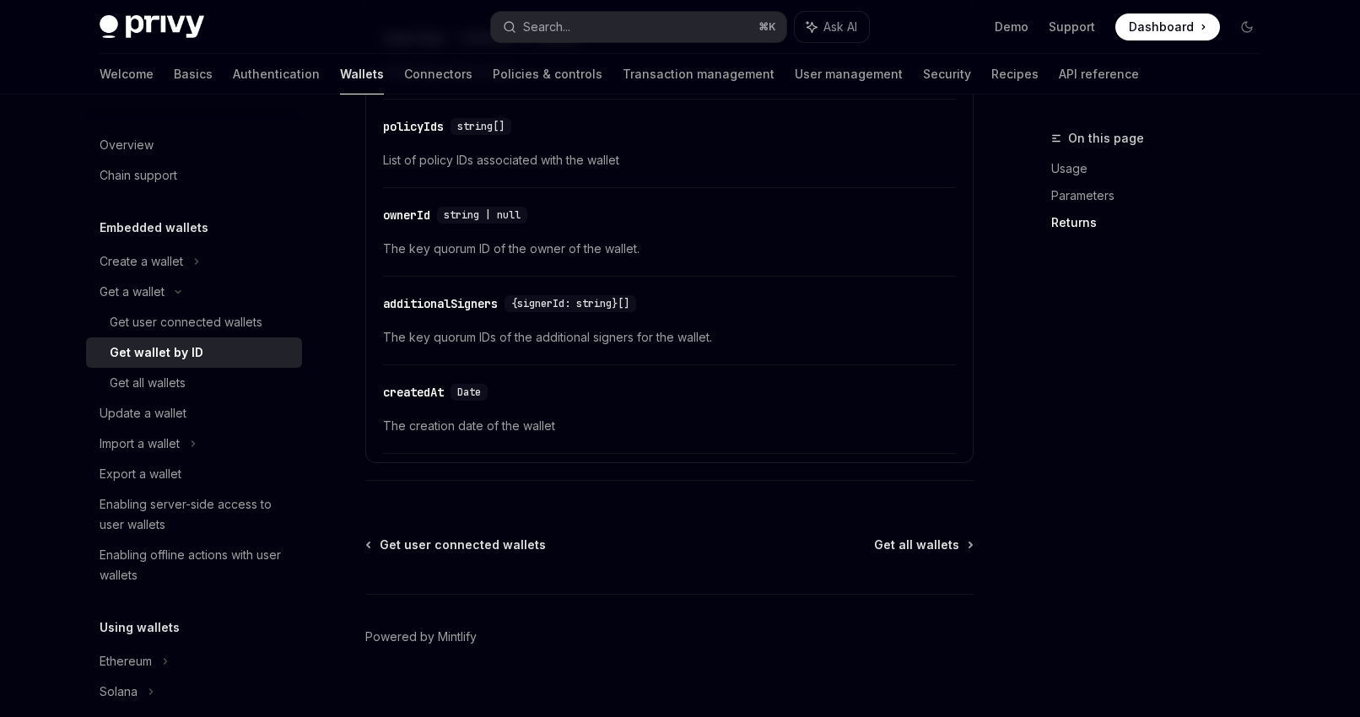
scroll to position [1088, 0]
